Goal: Task Accomplishment & Management: Use online tool/utility

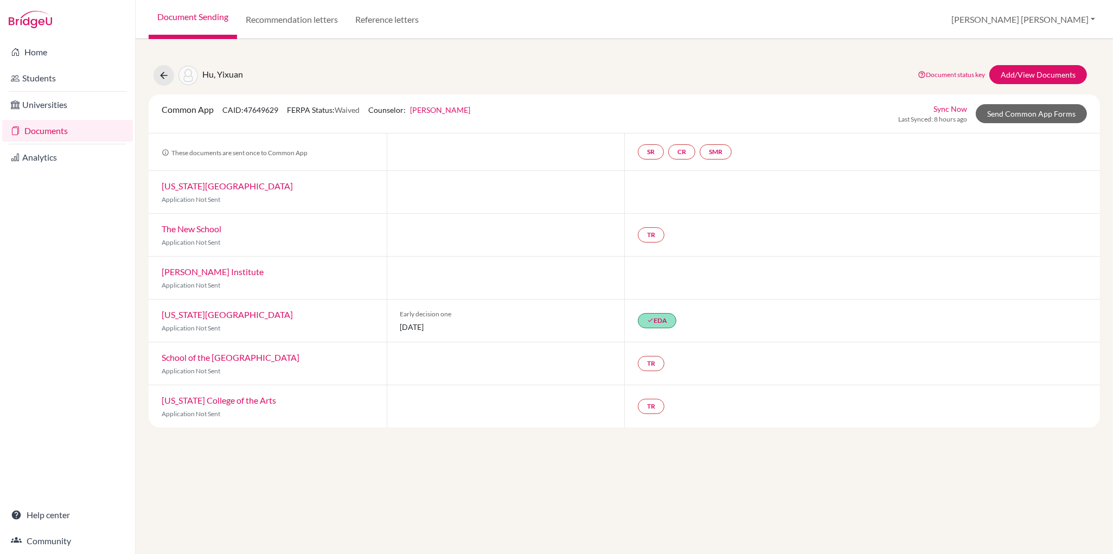
click at [190, 17] on link "Document Sending" at bounding box center [193, 19] width 88 height 39
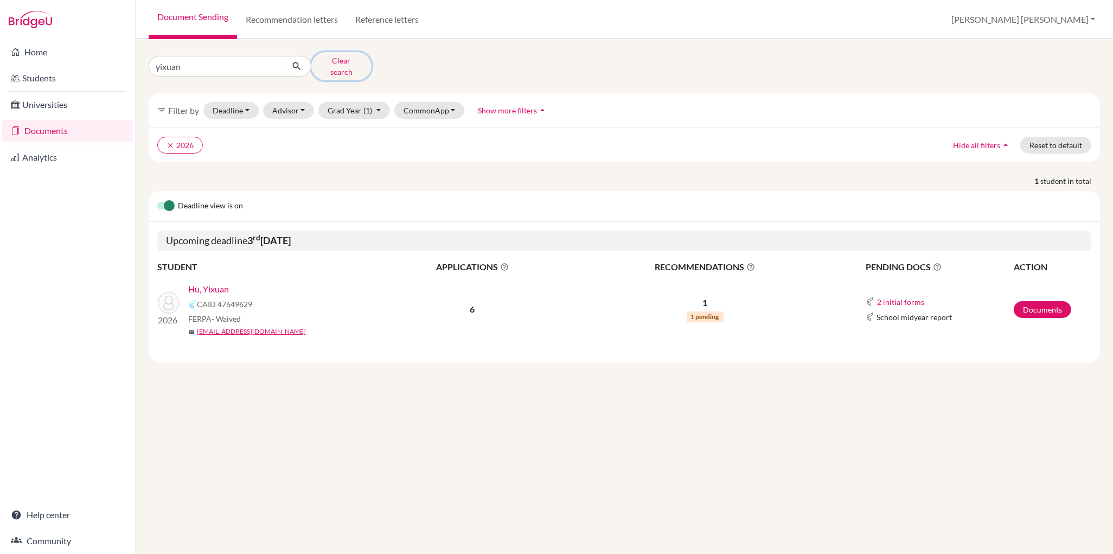
click at [326, 62] on button "Clear search" at bounding box center [341, 66] width 60 height 28
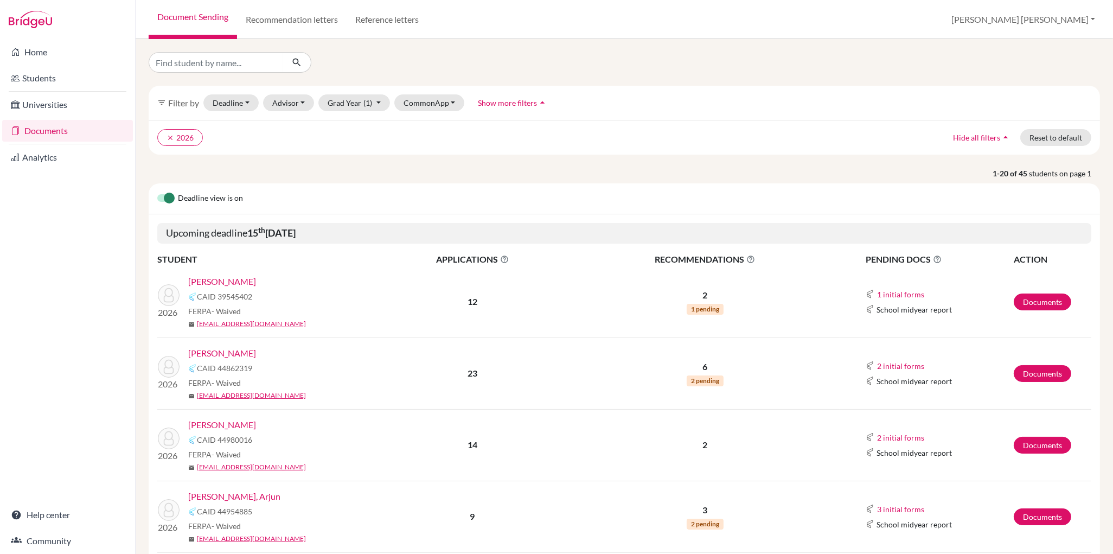
click at [225, 352] on link "[PERSON_NAME]" at bounding box center [222, 353] width 68 height 13
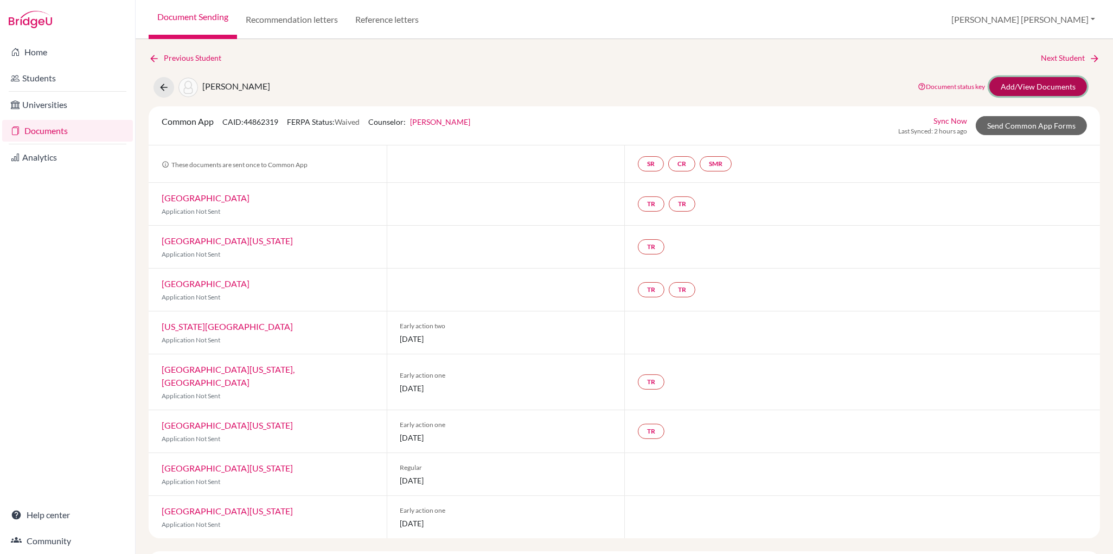
click at [1030, 88] on link "Add/View Documents" at bounding box center [1038, 86] width 98 height 19
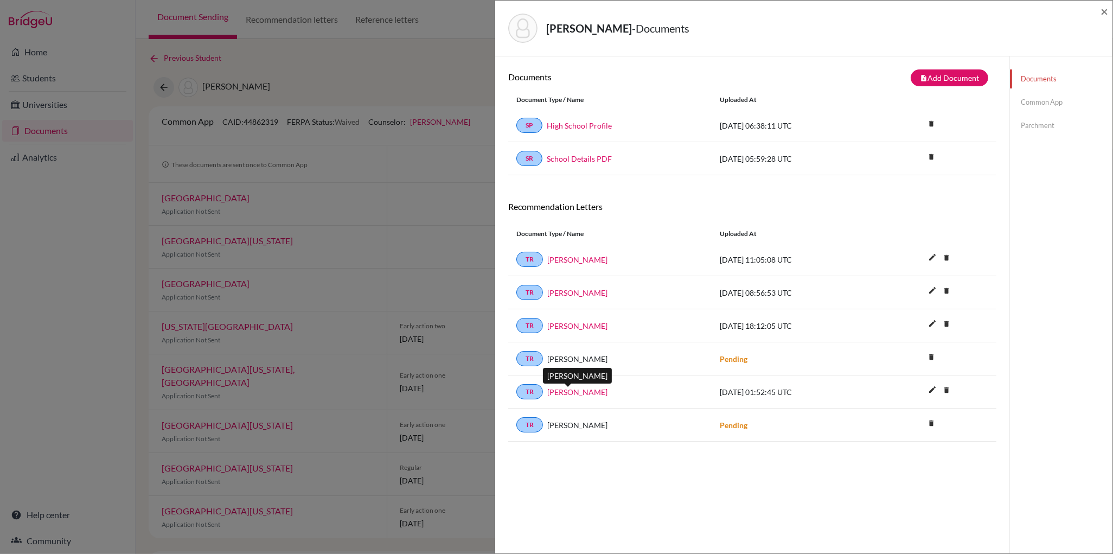
click at [577, 392] on link "Muna Ndulo" at bounding box center [577, 391] width 60 height 11
click at [1105, 11] on span "×" at bounding box center [1104, 11] width 8 height 16
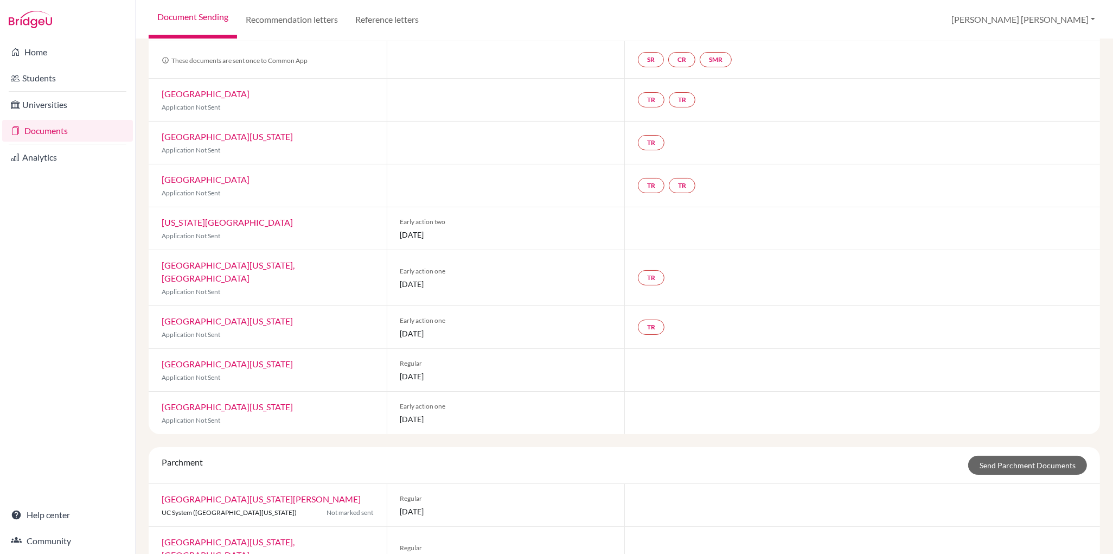
scroll to position [100, 0]
